Goal: Navigation & Orientation: Find specific page/section

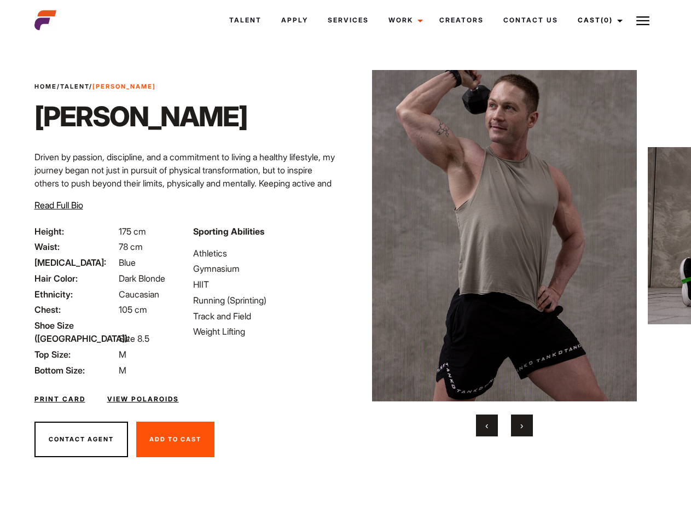
click at [597, 20] on link "Cast (0)" at bounding box center [598, 20] width 61 height 30
click at [643, 20] on img at bounding box center [642, 20] width 13 height 13
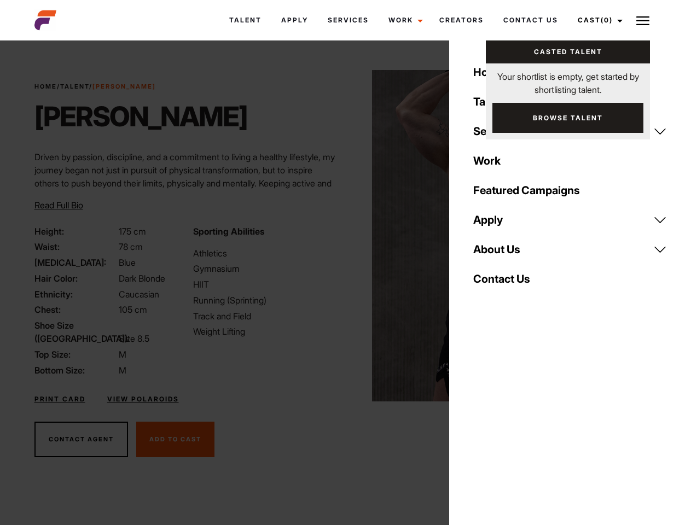
click at [504, 253] on img at bounding box center [504, 236] width 265 height 332
click at [345, 236] on div "Sporting Abilities Athletics Gymnasium HIIT Running (Sprinting) Track and Field…" at bounding box center [266, 301] width 159 height 152
click at [487, 426] on button "‹" at bounding box center [487, 426] width 22 height 22
click at [522, 426] on button "›" at bounding box center [522, 426] width 22 height 22
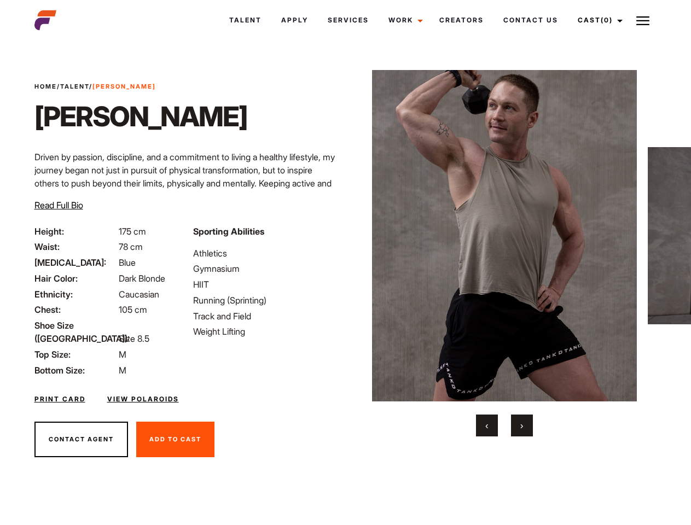
click at [597, 20] on link "Cast (0)" at bounding box center [598, 20] width 61 height 30
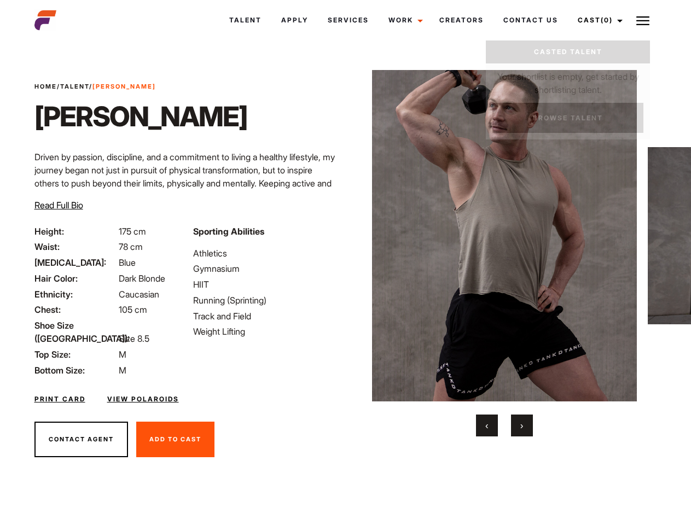
click at [643, 20] on img at bounding box center [642, 20] width 13 height 13
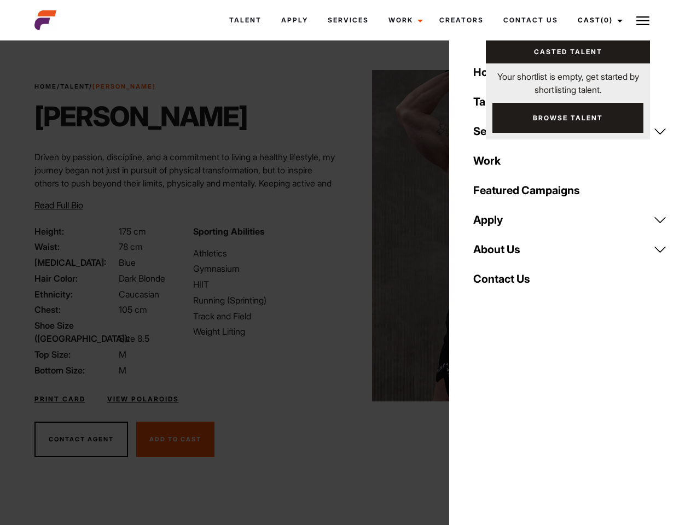
click at [504, 253] on img at bounding box center [504, 236] width 265 height 332
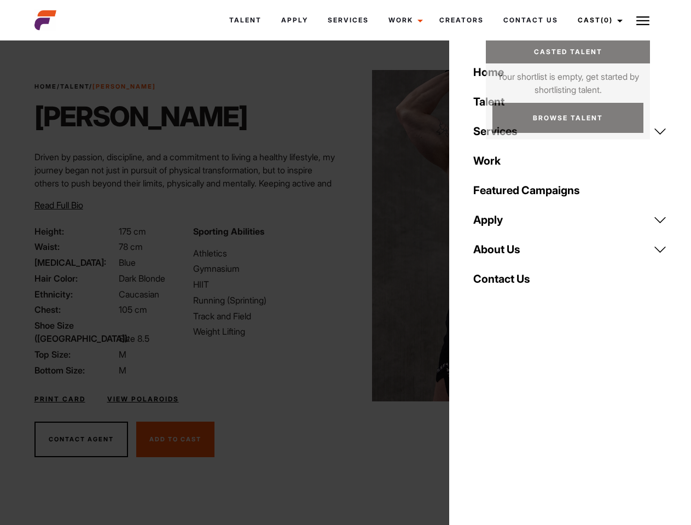
click at [345, 236] on div "Sporting Abilities Athletics Gymnasium HIIT Running (Sprinting) Track and Field…" at bounding box center [266, 301] width 159 height 152
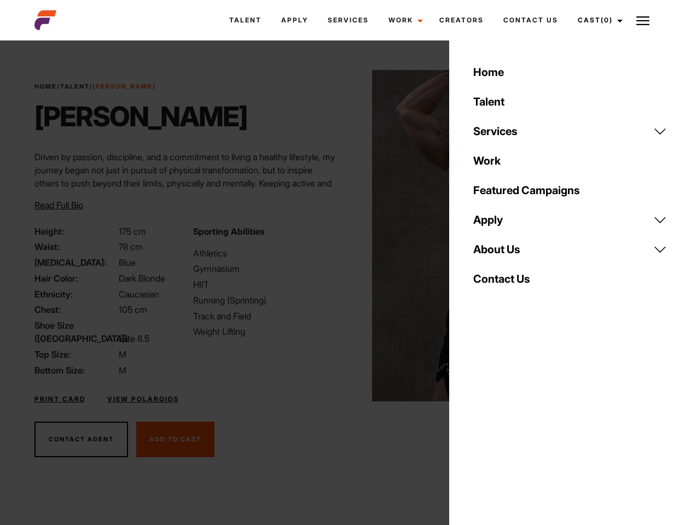
click at [487, 426] on button "‹" at bounding box center [487, 426] width 22 height 22
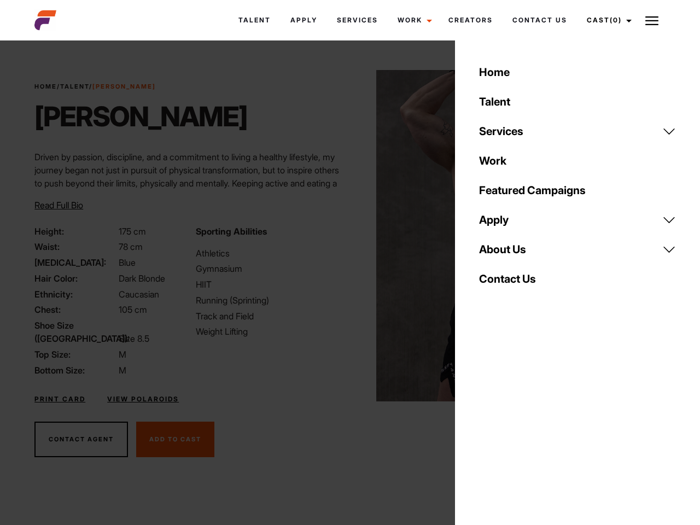
click at [522, 426] on div "Home Talent Services Talent Casting Photography Videography Creative Hair and M…" at bounding box center [577, 262] width 245 height 525
